Goal: Task Accomplishment & Management: Manage account settings

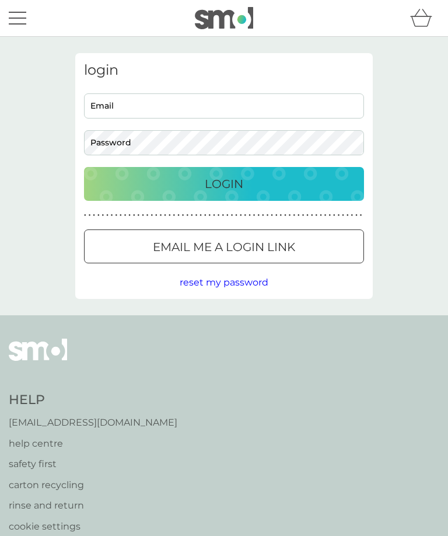
click at [100, 109] on input "Email" at bounding box center [224, 105] width 280 height 25
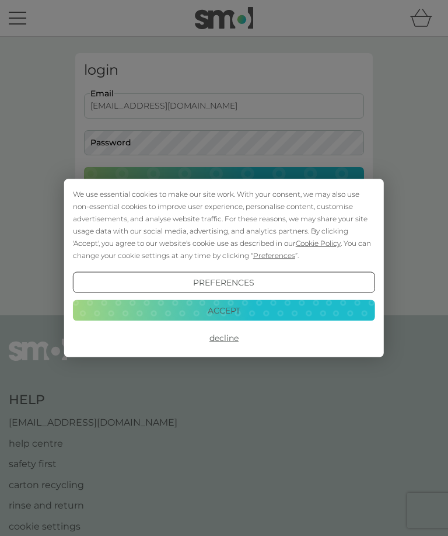
type input "[EMAIL_ADDRESS][DOMAIN_NAME]"
click at [214, 334] on button "Decline" at bounding box center [224, 338] width 302 height 21
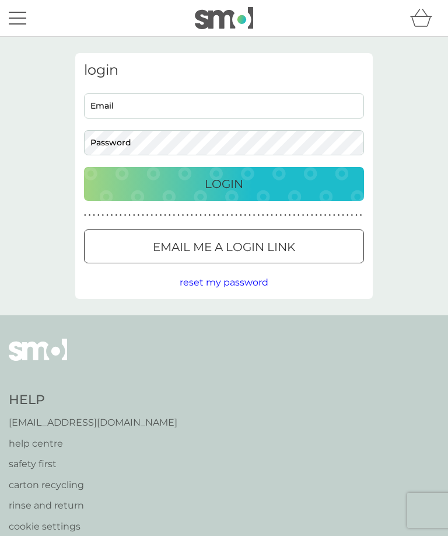
click at [106, 101] on input "Email" at bounding box center [224, 105] width 280 height 25
type input "jeanette552@btinternet.com"
click at [151, 183] on div "Login" at bounding box center [224, 184] width 257 height 19
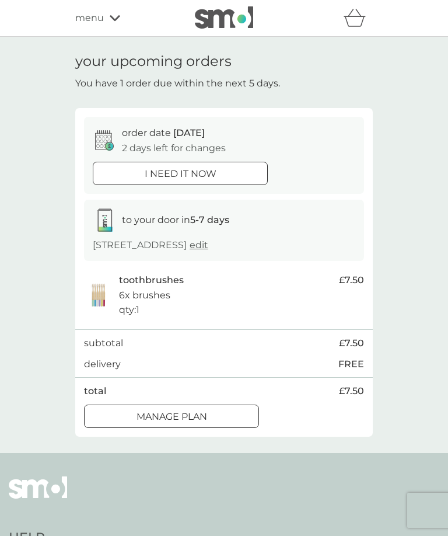
click at [156, 423] on div at bounding box center [172, 416] width 42 height 12
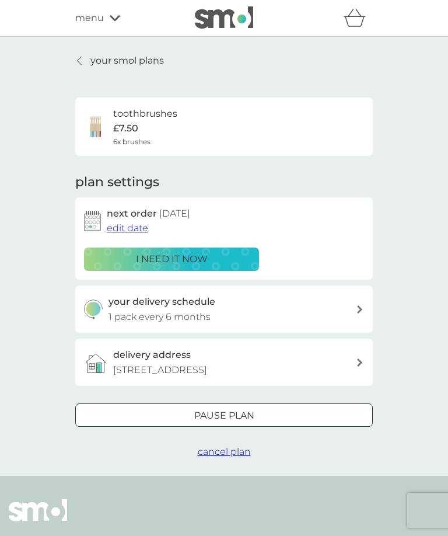
click at [182, 423] on div "Pause plan" at bounding box center [224, 415] width 297 height 15
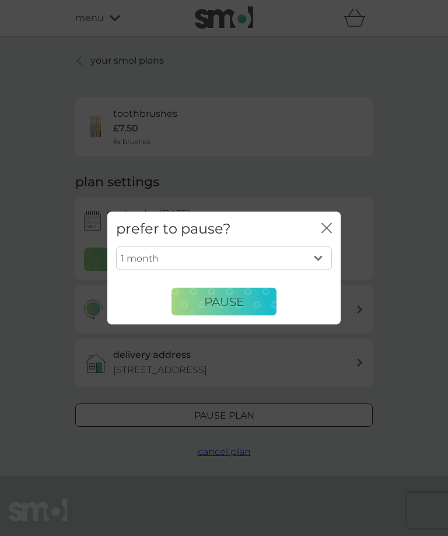
click at [317, 260] on select "1 month 2 months 3 months 4 months 5 months 6 months" at bounding box center [224, 258] width 216 height 25
select select "3"
click at [207, 301] on span "Pause" at bounding box center [224, 301] width 40 height 14
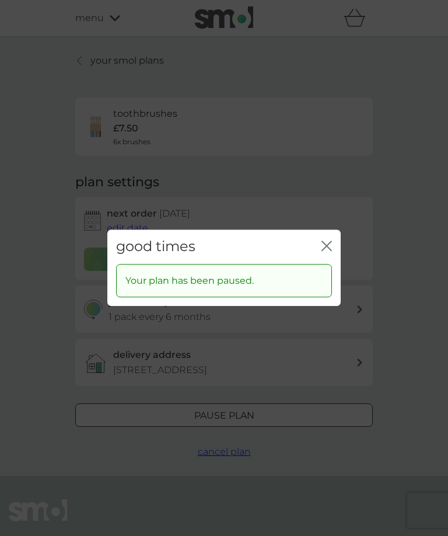
click at [325, 243] on icon "close" at bounding box center [324, 245] width 5 height 9
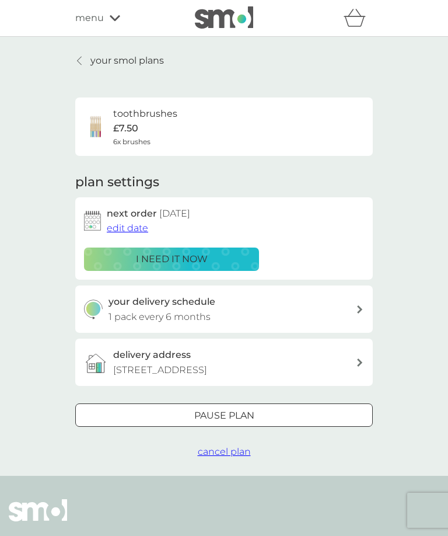
click at [96, 19] on span "menu" at bounding box center [89, 18] width 29 height 15
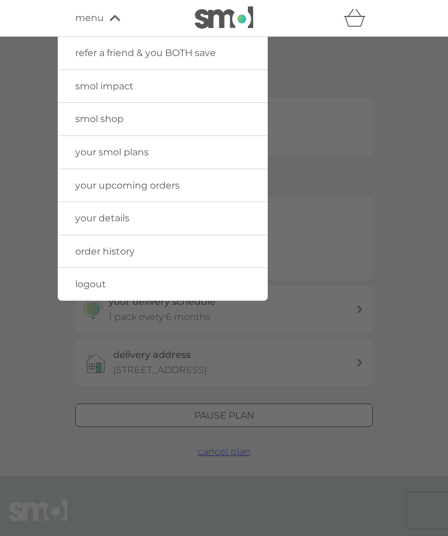
click at [89, 280] on span "logout" at bounding box center [90, 283] width 31 height 11
